Goal: Task Accomplishment & Management: Manage account settings

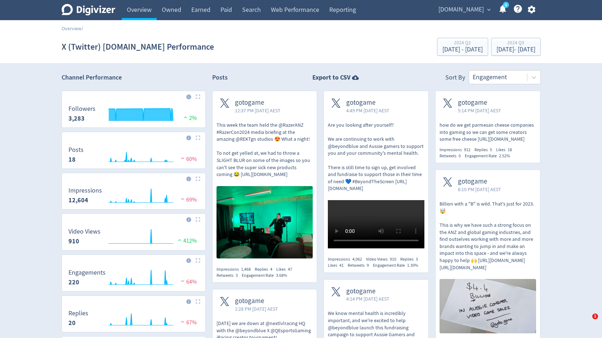
scroll to position [624, 0]
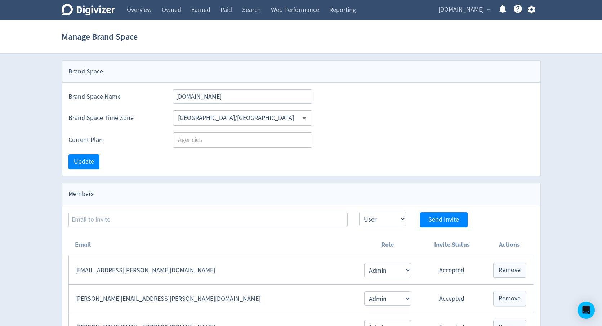
select select "USER"
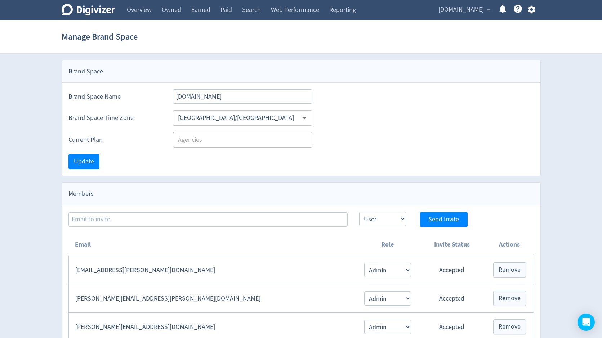
select select "USER"
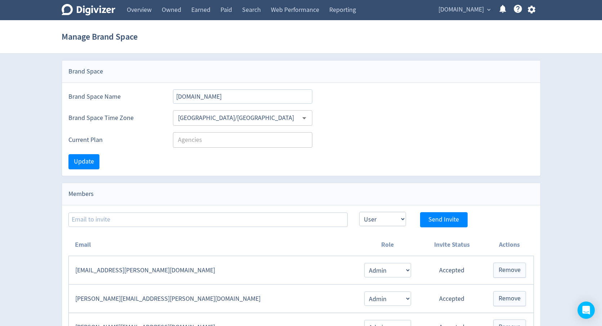
select select "USER"
